Goal: Information Seeking & Learning: Learn about a topic

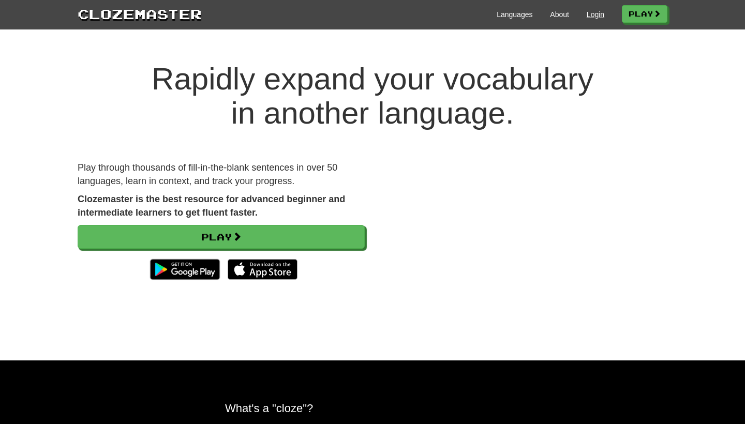
click at [589, 17] on link "Login" at bounding box center [596, 14] width 18 height 10
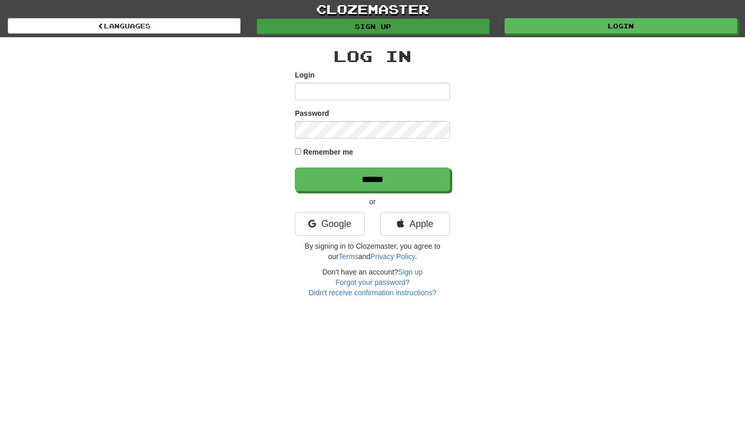
click at [402, 21] on link "Sign up" at bounding box center [373, 27] width 233 height 16
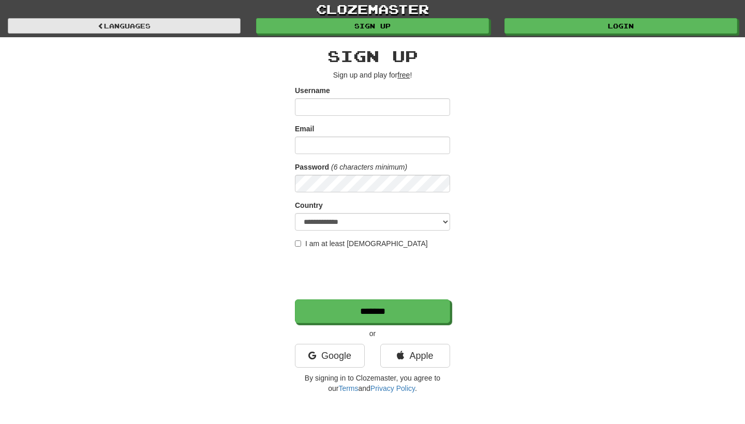
click at [174, 23] on link "Languages" at bounding box center [124, 26] width 233 height 16
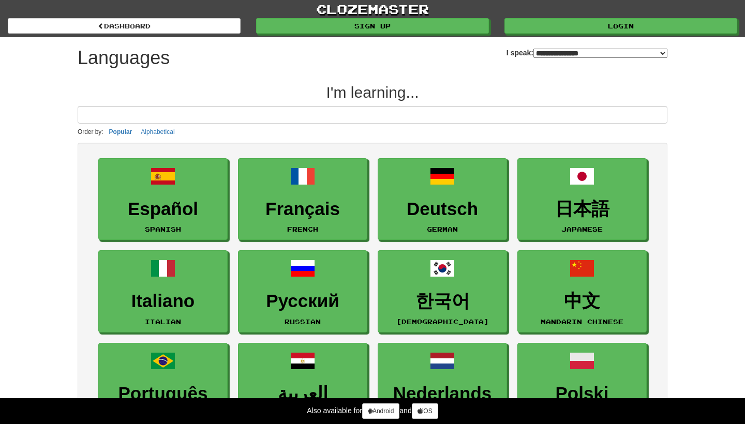
select select "*******"
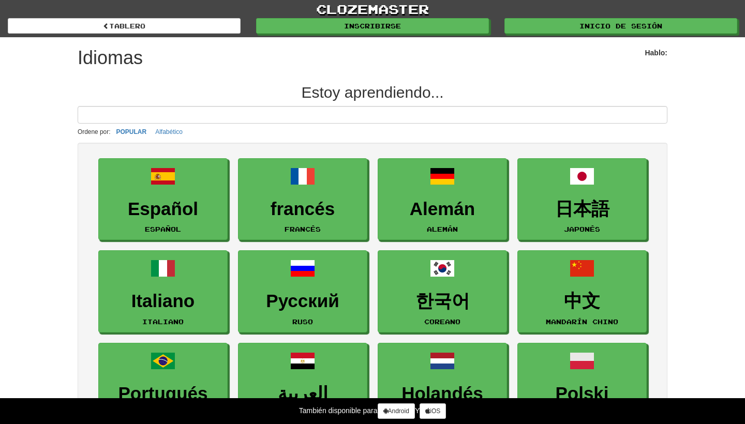
click at [661, 51] on label "Hablo:" at bounding box center [656, 53] width 23 height 10
click at [665, 51] on label "Hablo:" at bounding box center [656, 53] width 23 height 10
click at [418, 127] on p "Ordene por: POPULAR Alfabético" at bounding box center [373, 131] width 590 height 11
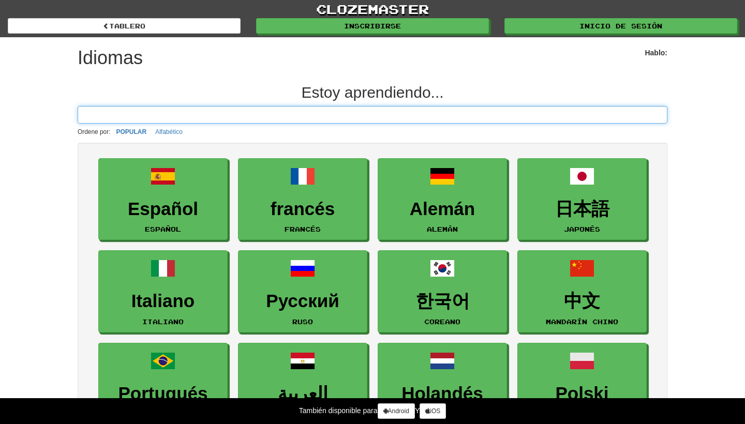
click at [124, 114] on input at bounding box center [373, 115] width 590 height 18
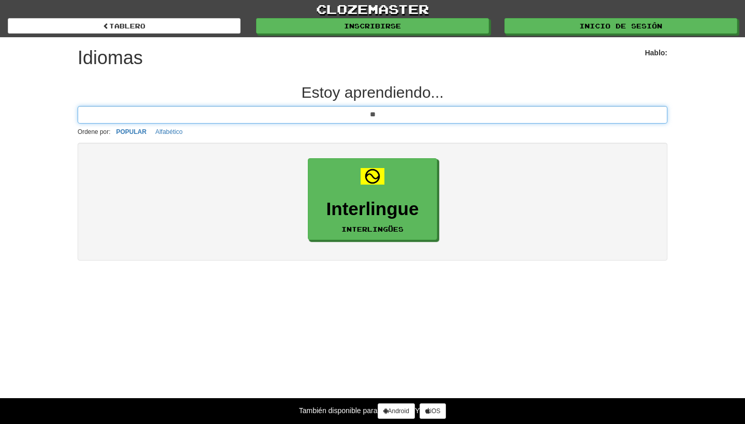
type input "*"
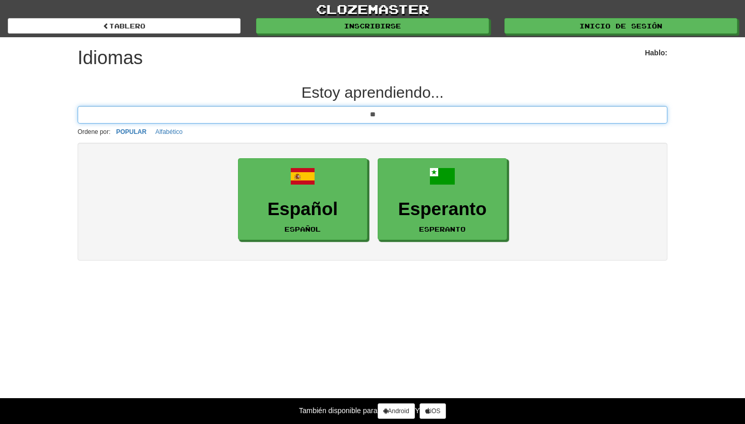
type input "*"
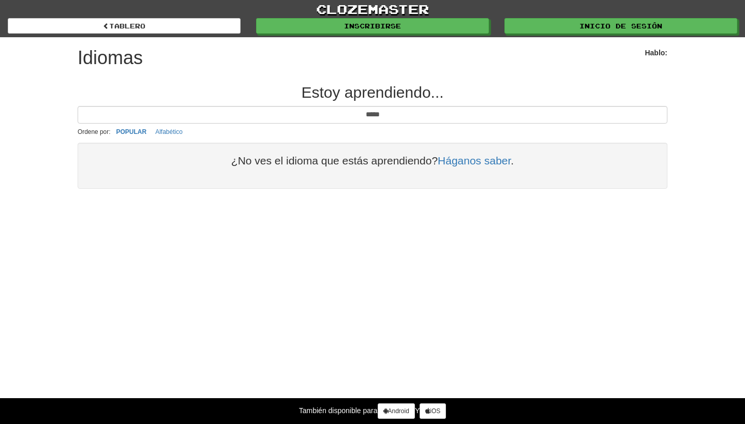
click at [681, 56] on div "Clozemaster Tablero inscribirse inicio de sesión dashboard Hablo: Idiomas Estoy…" at bounding box center [372, 99] width 745 height 199
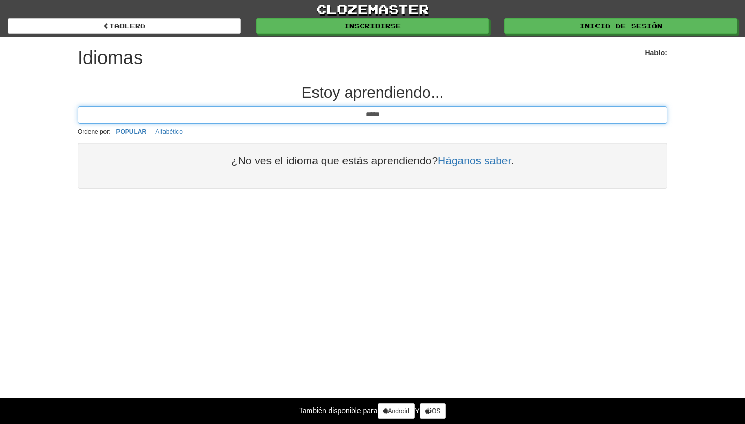
click at [410, 113] on input "*****" at bounding box center [373, 115] width 590 height 18
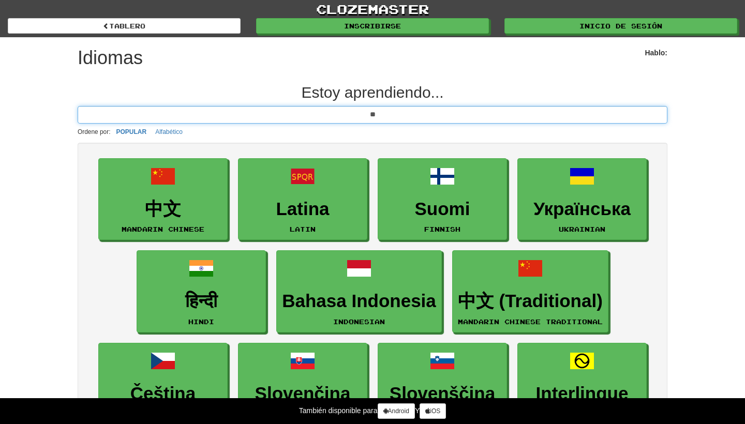
type input "*"
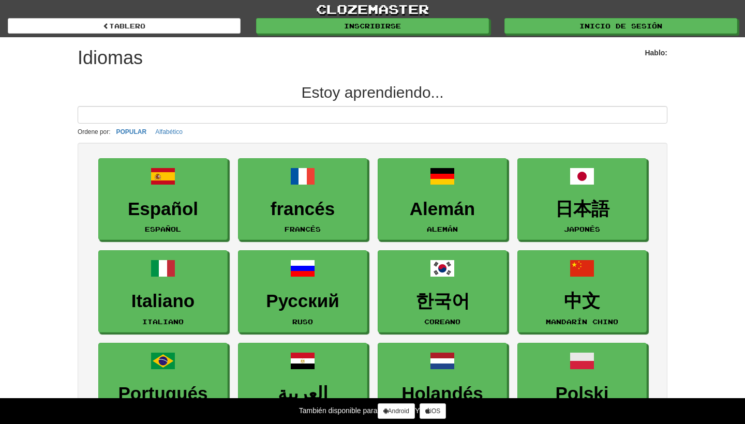
click at [653, 52] on label "Hablo:" at bounding box center [656, 53] width 23 height 10
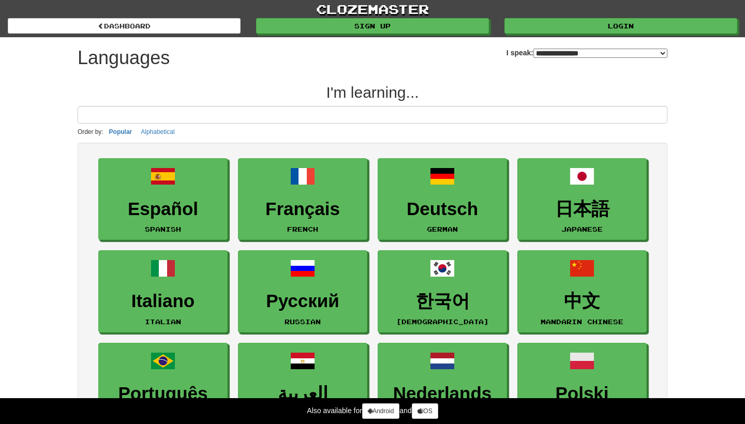
select select "*******"
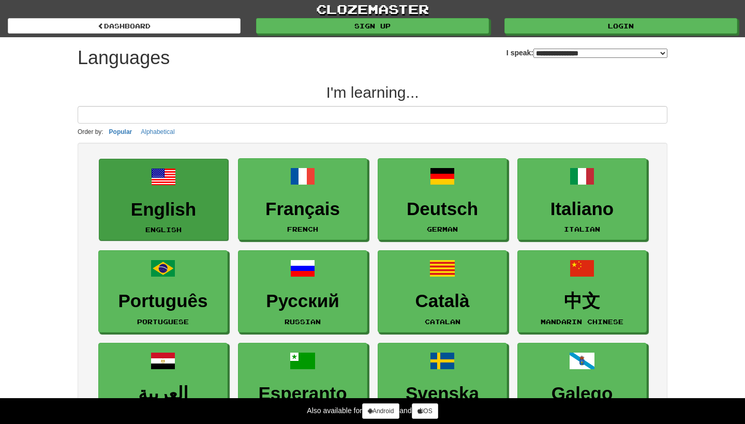
click at [137, 215] on h3 "English" at bounding box center [164, 210] width 118 height 20
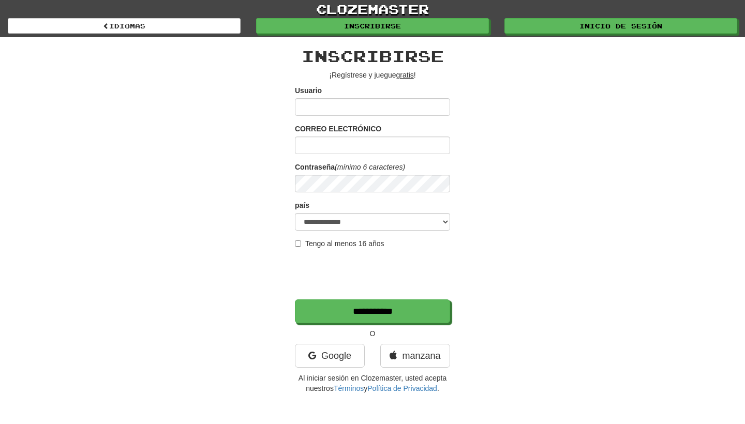
click at [301, 244] on label "Tengo al menos 16 años" at bounding box center [340, 244] width 90 height 10
click at [414, 356] on link "manzana" at bounding box center [415, 356] width 70 height 24
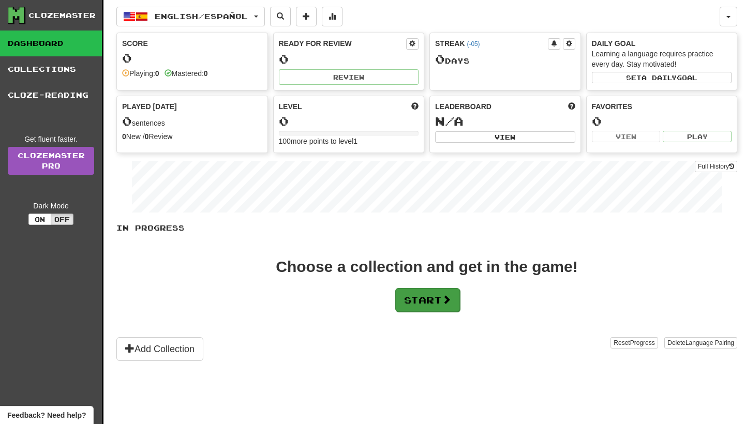
click at [434, 300] on button "Start" at bounding box center [427, 300] width 65 height 24
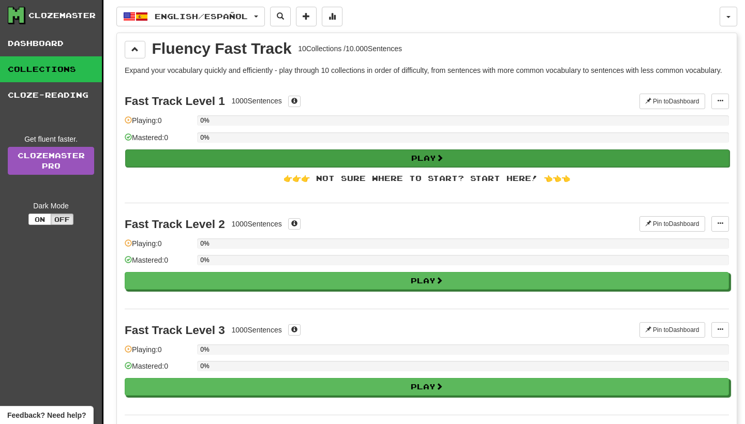
click at [383, 167] on button "Play" at bounding box center [427, 159] width 604 height 18
select select "**"
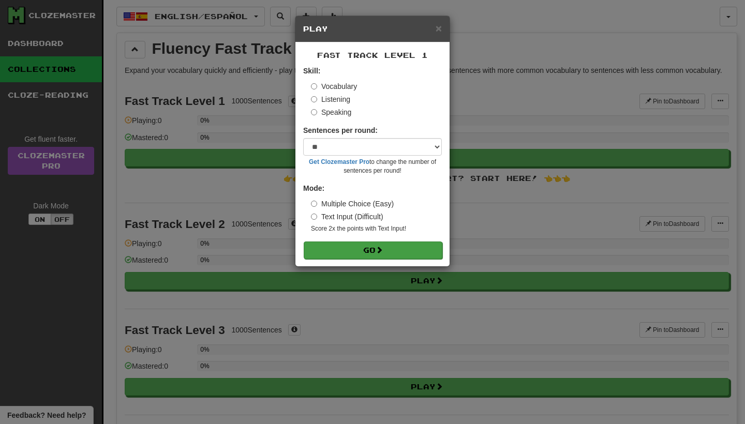
click at [361, 244] on button "Go" at bounding box center [373, 251] width 139 height 18
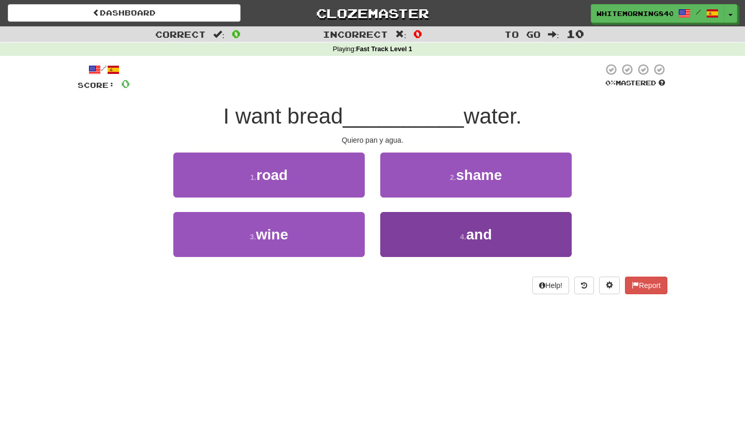
click at [442, 238] on button "4 . and" at bounding box center [475, 234] width 191 height 45
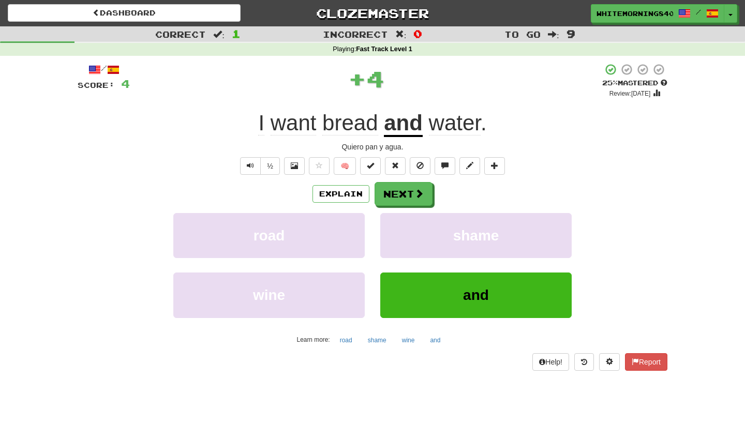
click at [451, 299] on button "and" at bounding box center [475, 295] width 191 height 45
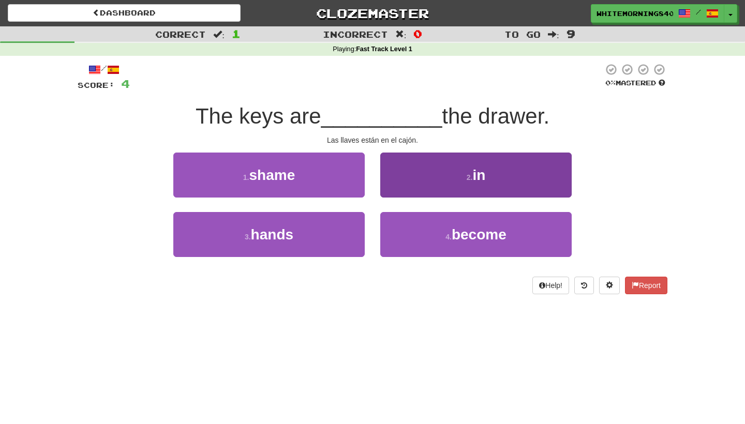
click at [491, 190] on button "2 . in" at bounding box center [475, 175] width 191 height 45
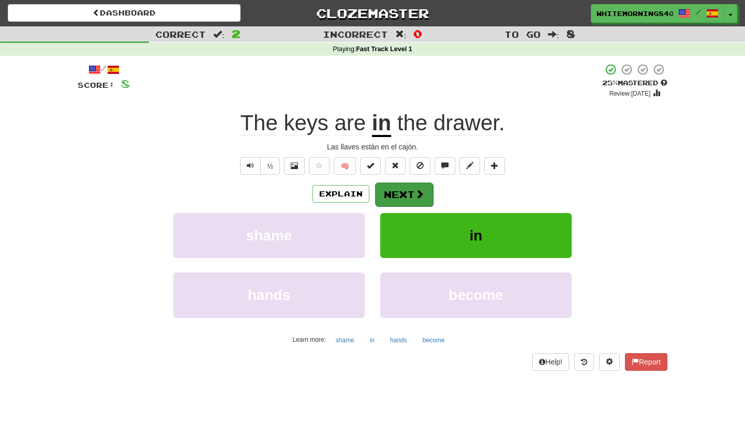
click at [410, 201] on button "Next" at bounding box center [404, 195] width 58 height 24
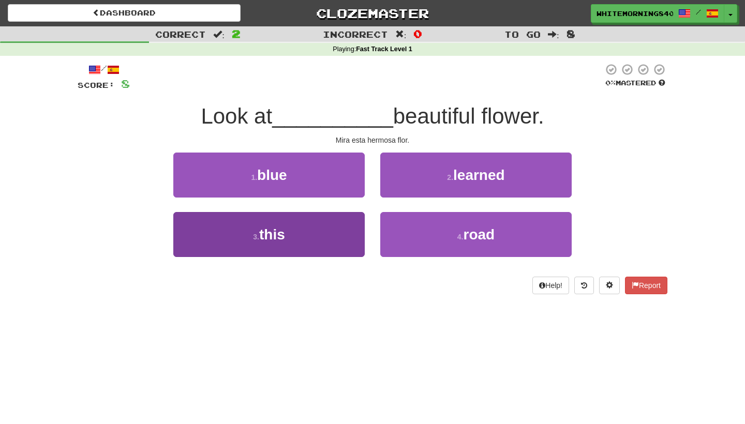
click at [321, 250] on button "3 . this" at bounding box center [268, 234] width 191 height 45
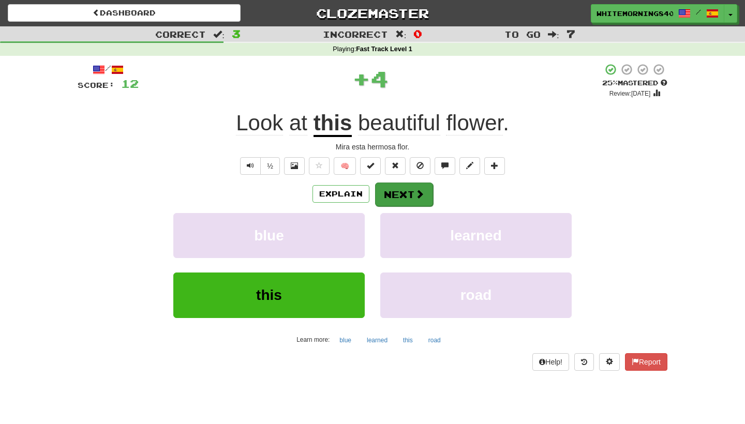
click at [406, 198] on button "Next" at bounding box center [404, 195] width 58 height 24
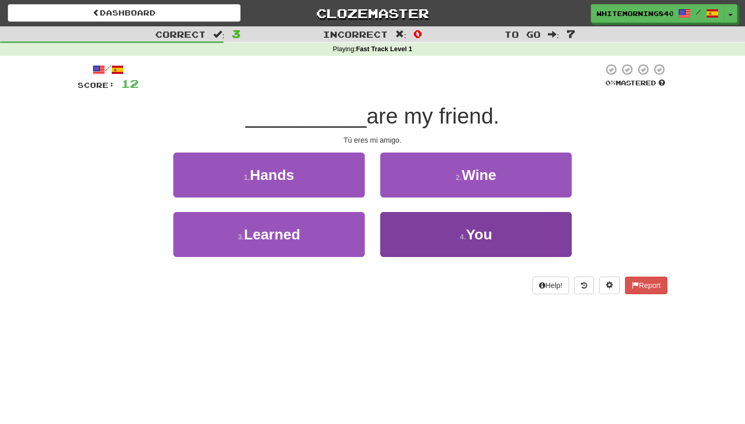
click at [431, 219] on button "4 . You" at bounding box center [475, 234] width 191 height 45
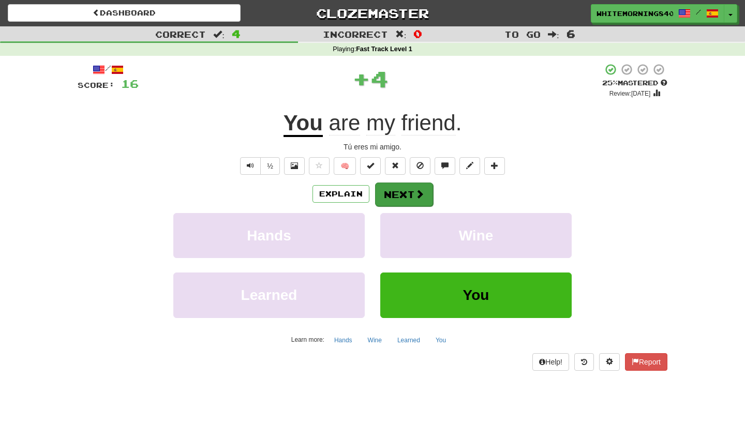
click at [423, 187] on button "Next" at bounding box center [404, 195] width 58 height 24
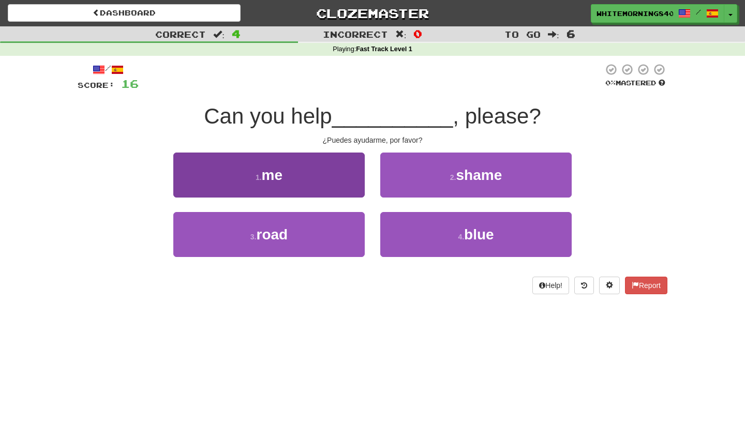
click at [323, 178] on button "1 . me" at bounding box center [268, 175] width 191 height 45
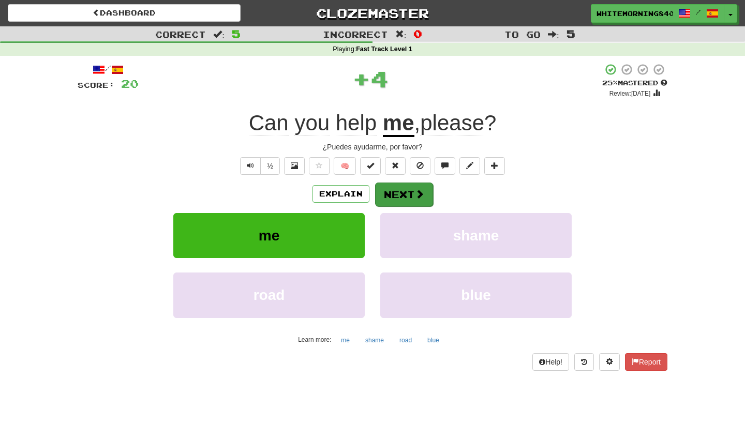
click at [397, 195] on button "Next" at bounding box center [404, 195] width 58 height 24
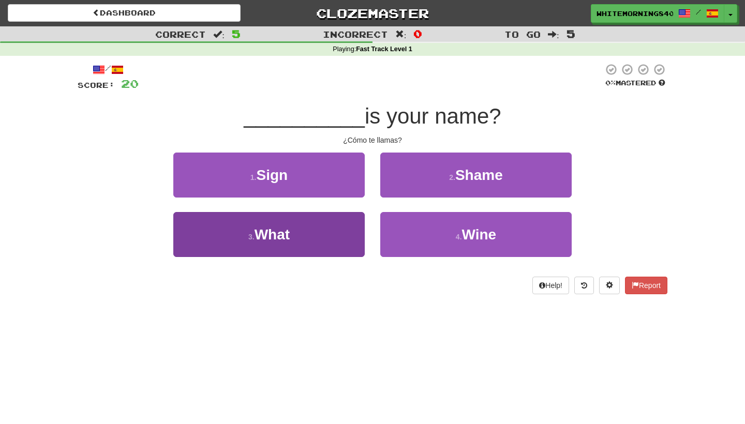
click at [317, 216] on button "3 . What" at bounding box center [268, 234] width 191 height 45
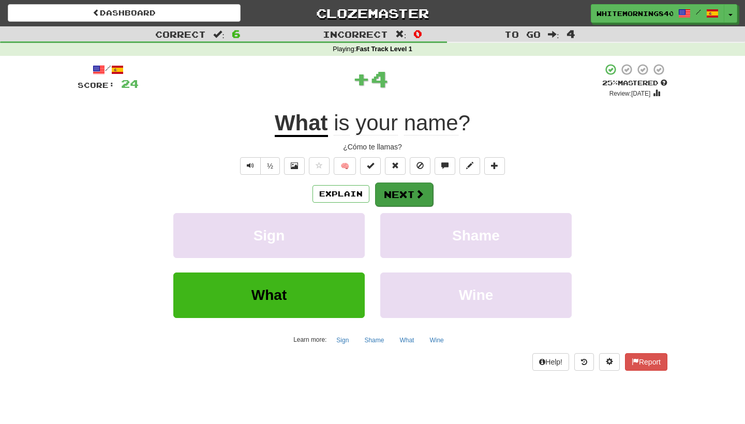
click at [409, 187] on button "Next" at bounding box center [404, 195] width 58 height 24
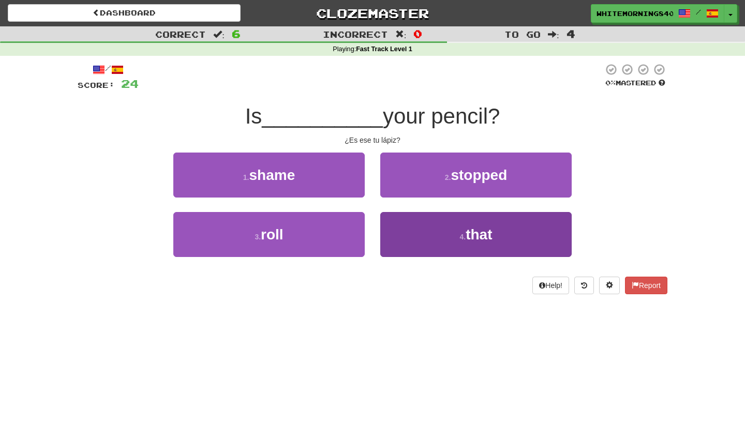
click at [450, 228] on button "4 . that" at bounding box center [475, 234] width 191 height 45
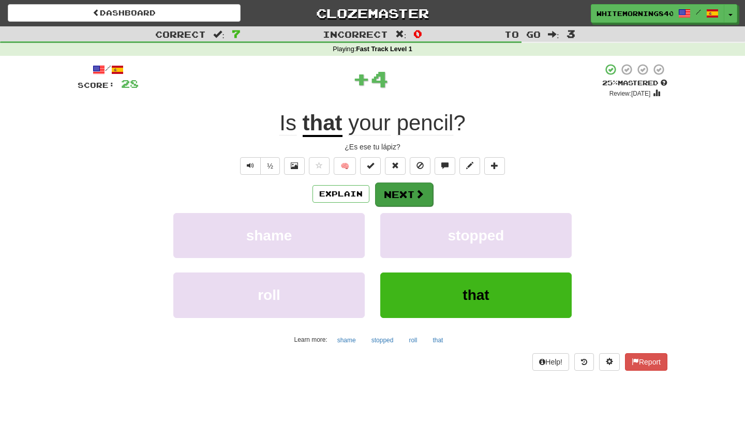
click at [419, 195] on span at bounding box center [419, 193] width 9 height 9
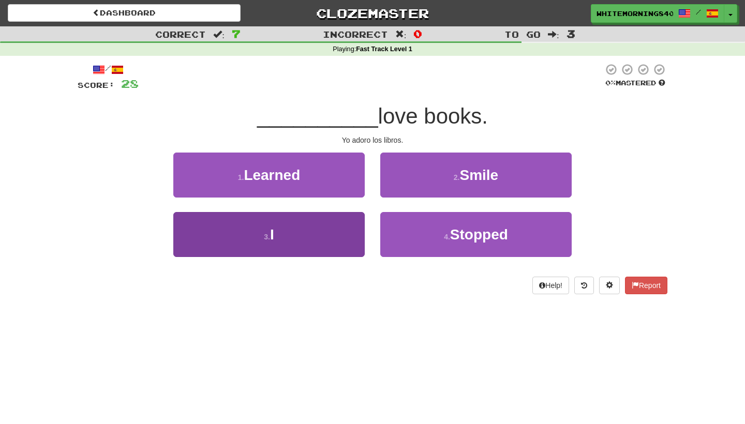
click at [330, 242] on button "3 . I" at bounding box center [268, 234] width 191 height 45
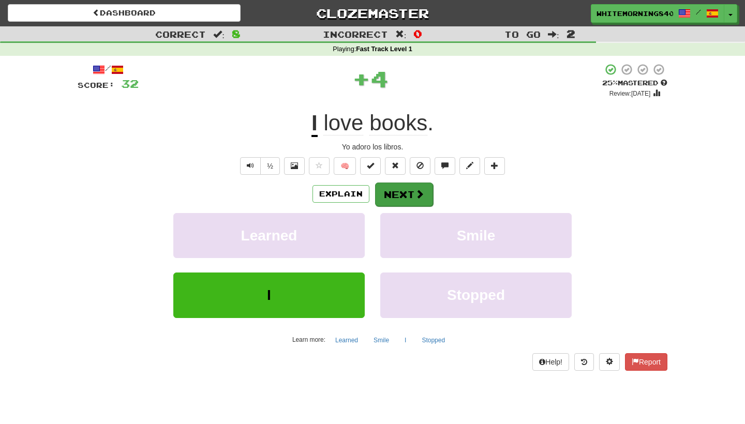
click at [402, 198] on button "Next" at bounding box center [404, 195] width 58 height 24
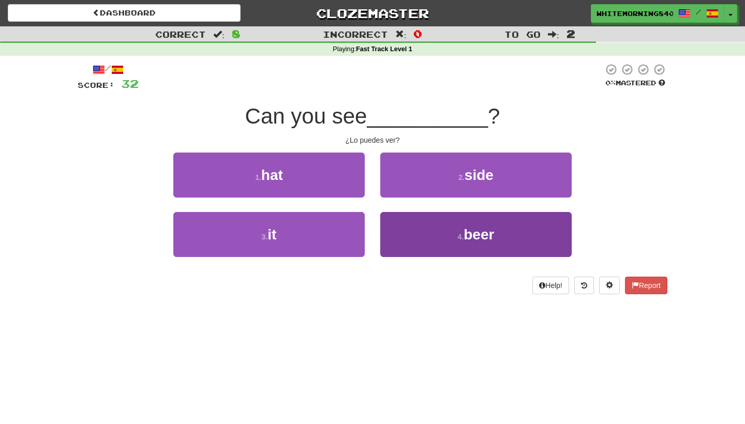
click at [497, 229] on button "4 . beer" at bounding box center [475, 234] width 191 height 45
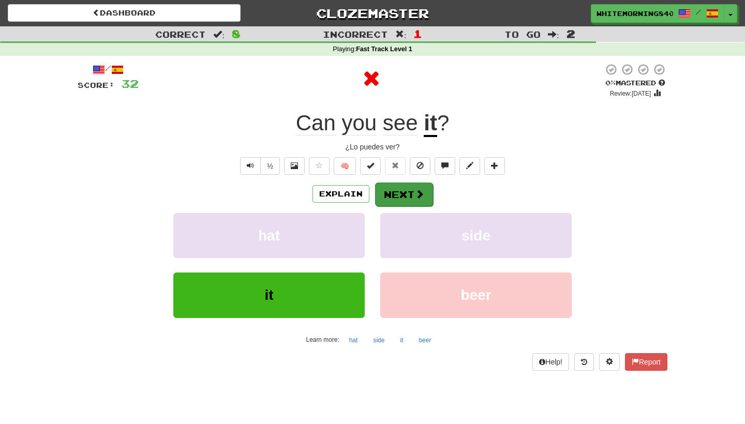
click at [408, 193] on button "Next" at bounding box center [404, 195] width 58 height 24
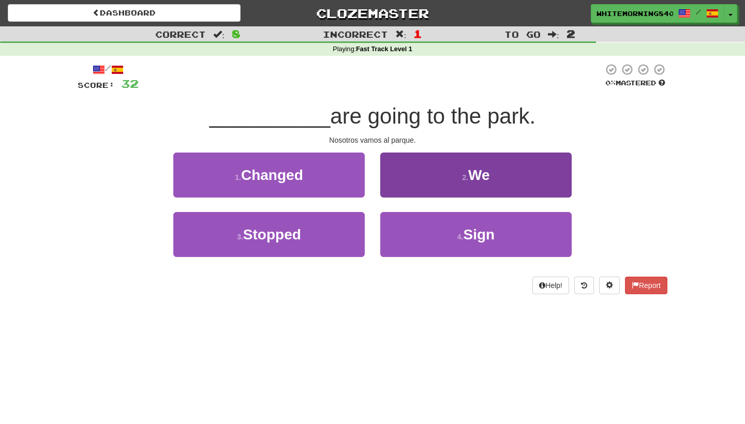
click at [421, 184] on button "2 . We" at bounding box center [475, 175] width 191 height 45
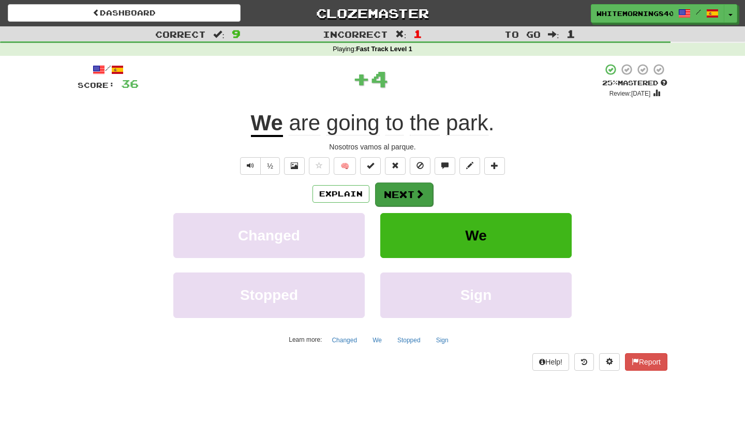
click at [408, 198] on button "Next" at bounding box center [404, 195] width 58 height 24
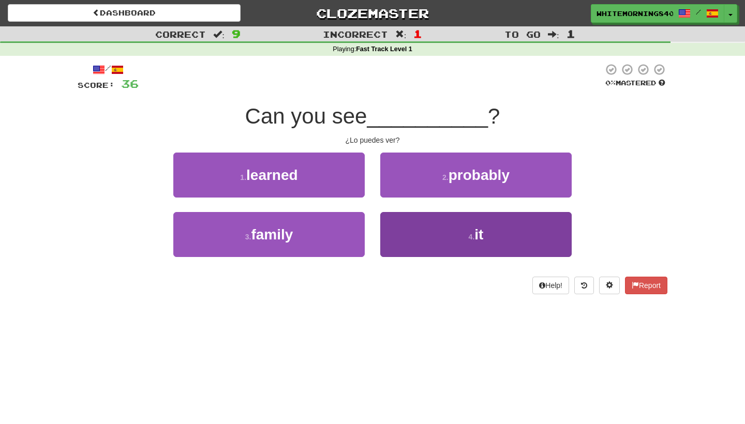
click at [436, 238] on button "4 . it" at bounding box center [475, 234] width 191 height 45
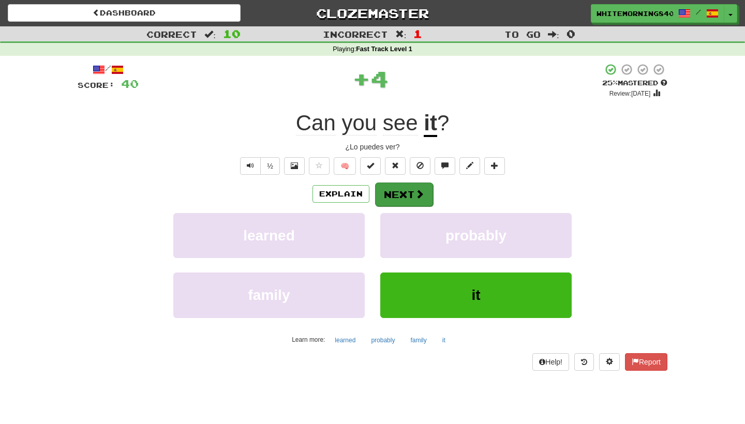
click at [416, 201] on button "Next" at bounding box center [404, 195] width 58 height 24
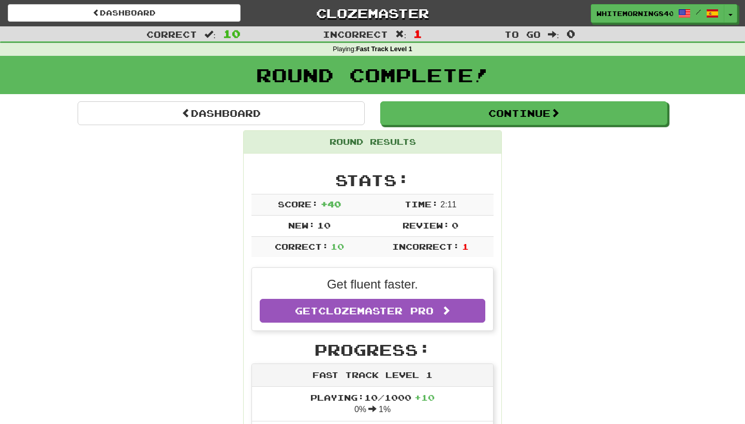
scroll to position [19, 0]
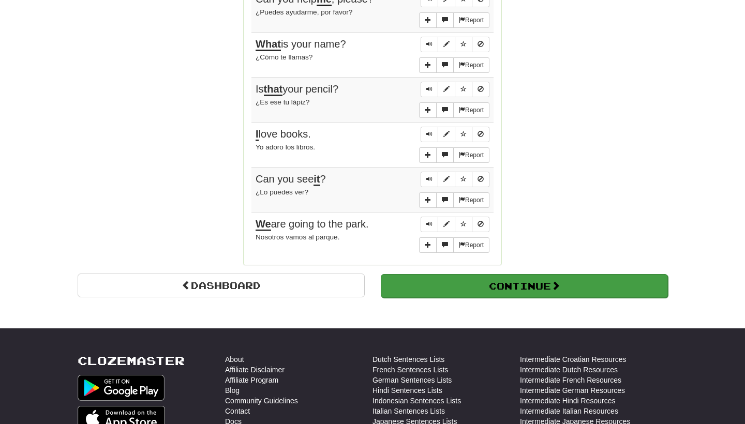
click at [437, 274] on button "Continue" at bounding box center [524, 286] width 287 height 24
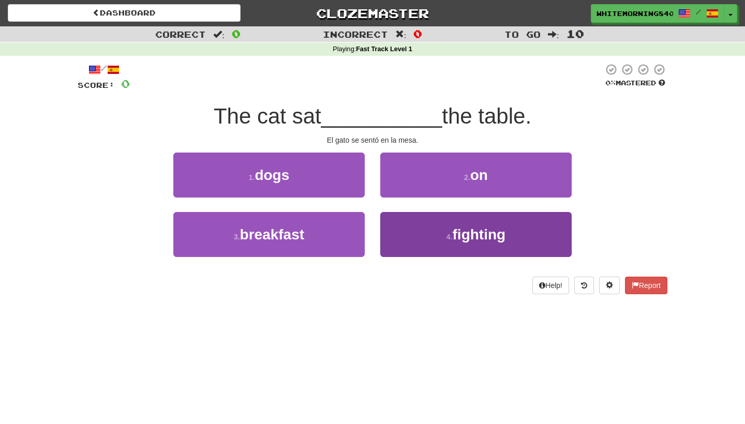
scroll to position [0, 0]
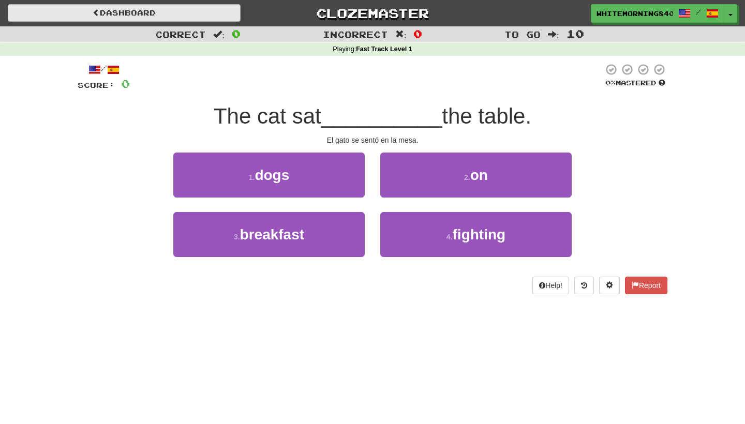
click at [154, 11] on link "Dashboard" at bounding box center [124, 13] width 233 height 18
